Goal: Information Seeking & Learning: Learn about a topic

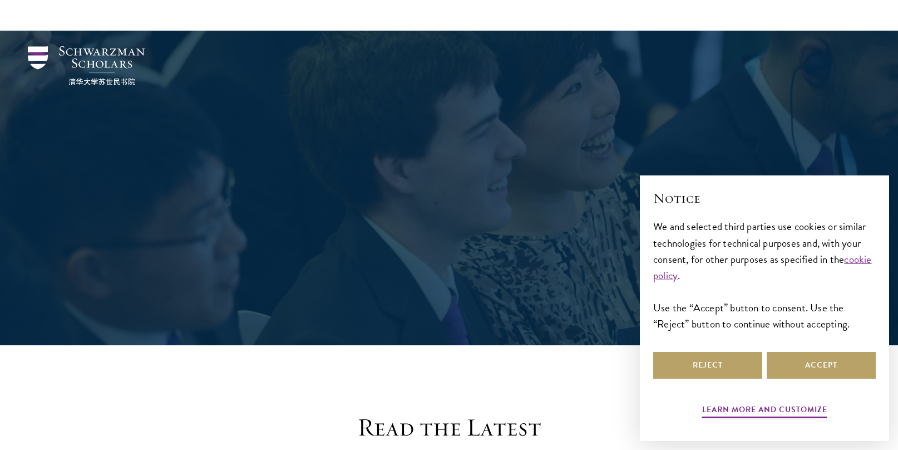
scroll to position [307, 0]
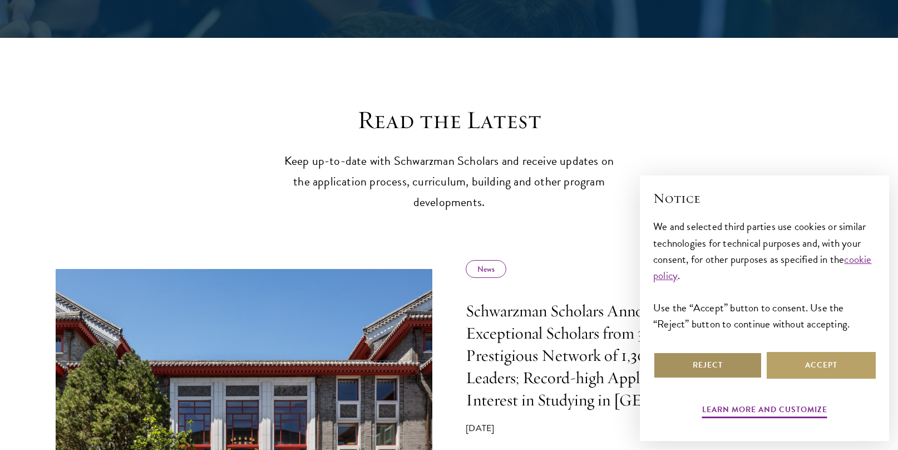
click at [700, 365] on button "Reject" at bounding box center [707, 365] width 109 height 27
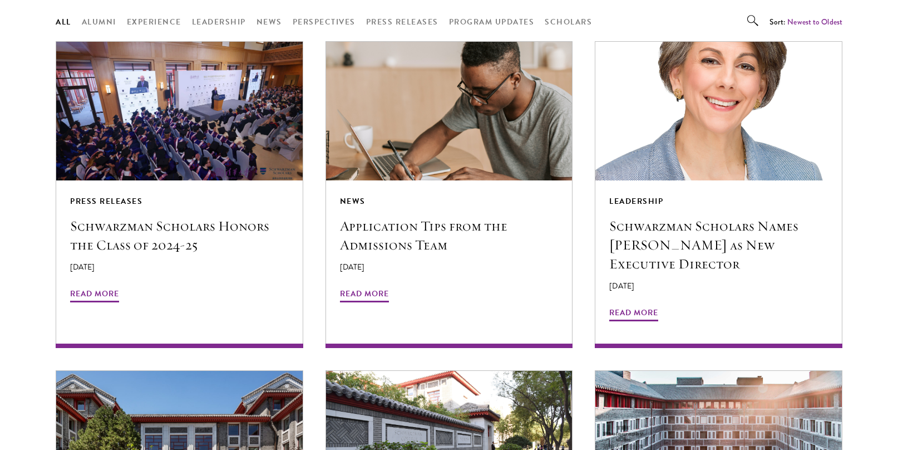
scroll to position [0, 0]
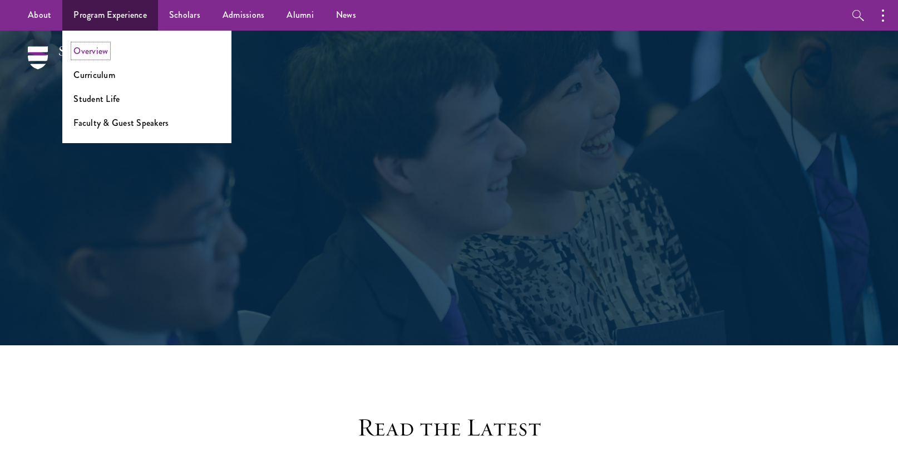
click at [100, 54] on link "Overview" at bounding box center [90, 51] width 35 height 13
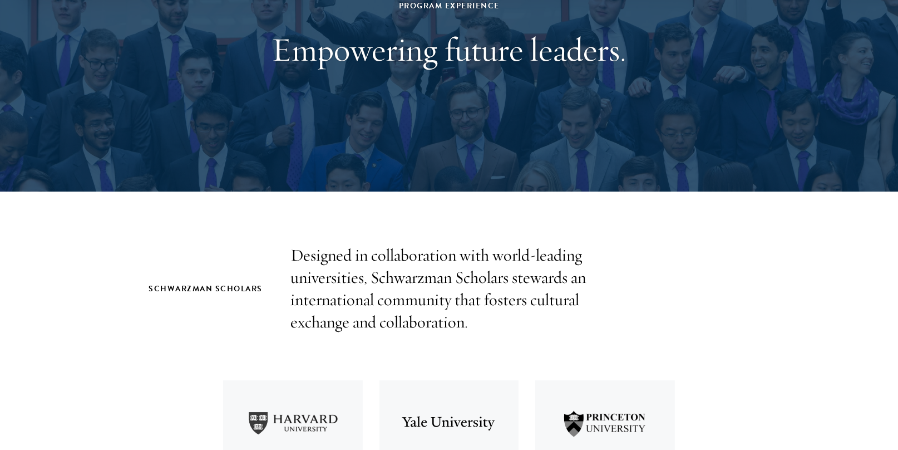
scroll to position [614, 0]
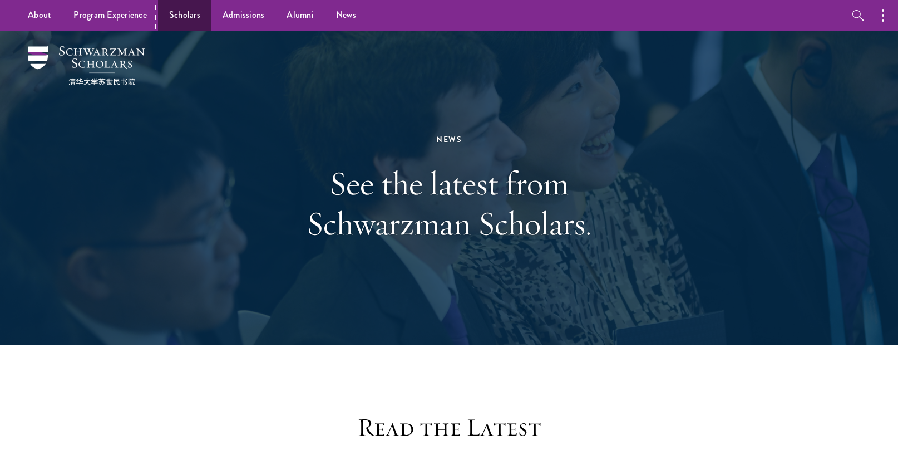
click at [177, 17] on link "Scholars" at bounding box center [184, 15] width 53 height 31
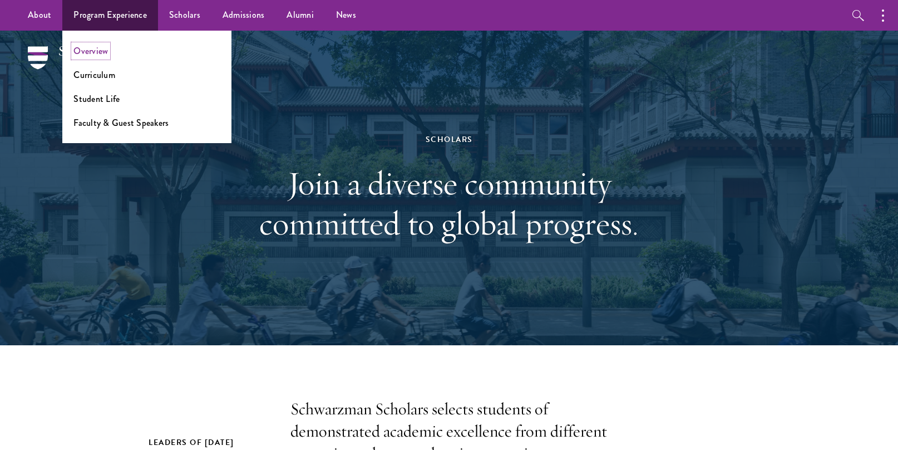
click at [99, 48] on link "Overview" at bounding box center [90, 51] width 35 height 13
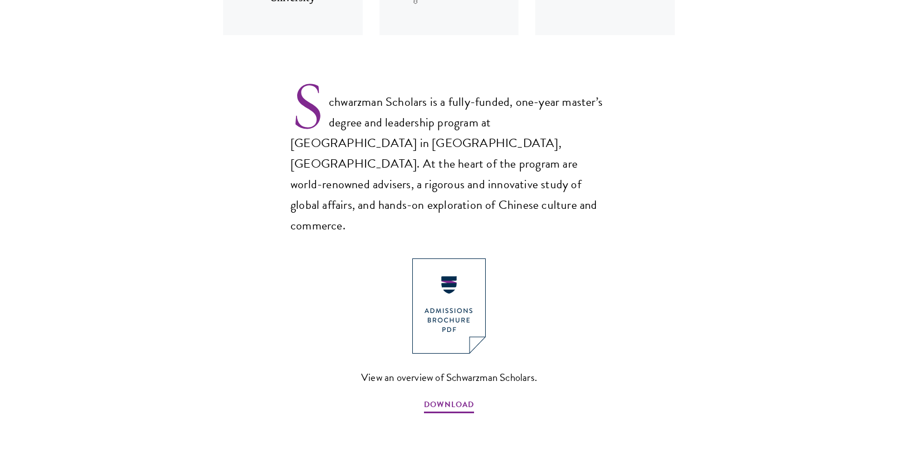
scroll to position [691, 0]
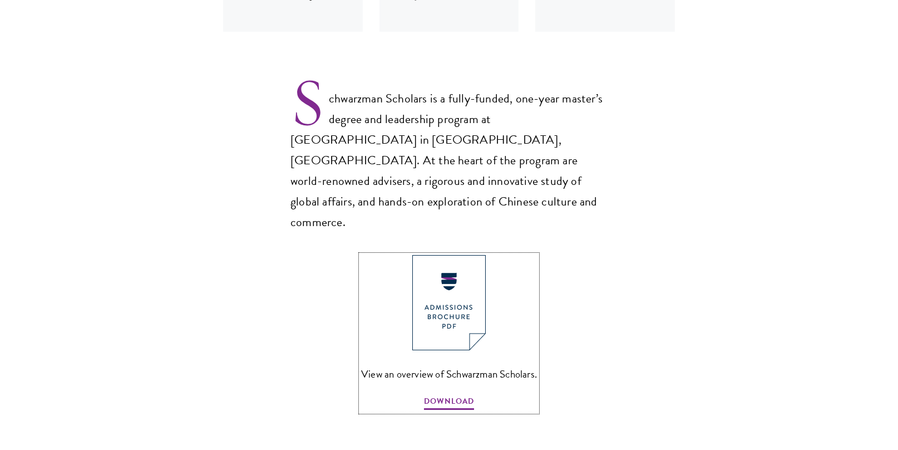
click at [448, 270] on img at bounding box center [448, 302] width 73 height 95
